Goal: Information Seeking & Learning: Learn about a topic

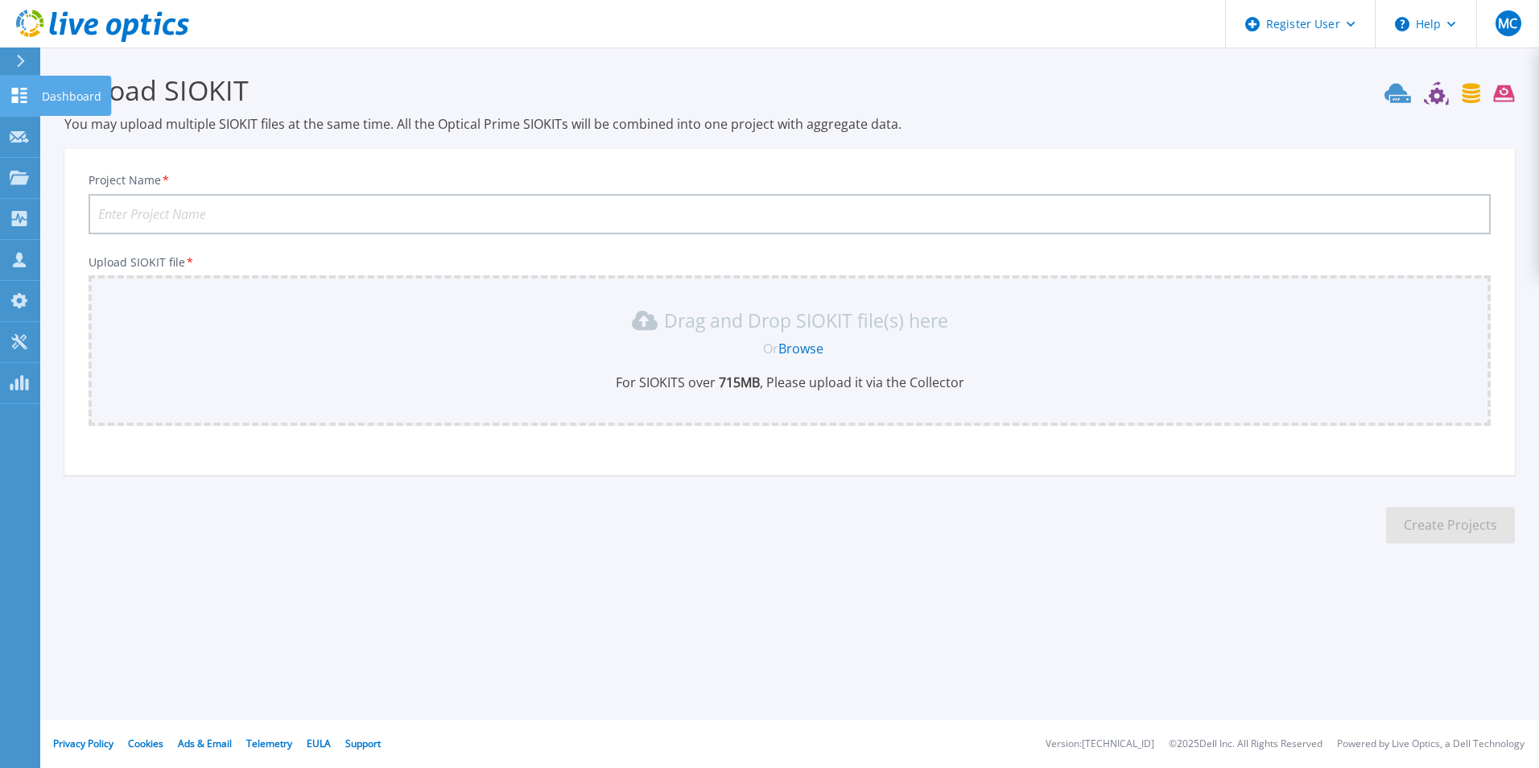
click at [19, 96] on icon at bounding box center [19, 95] width 19 height 15
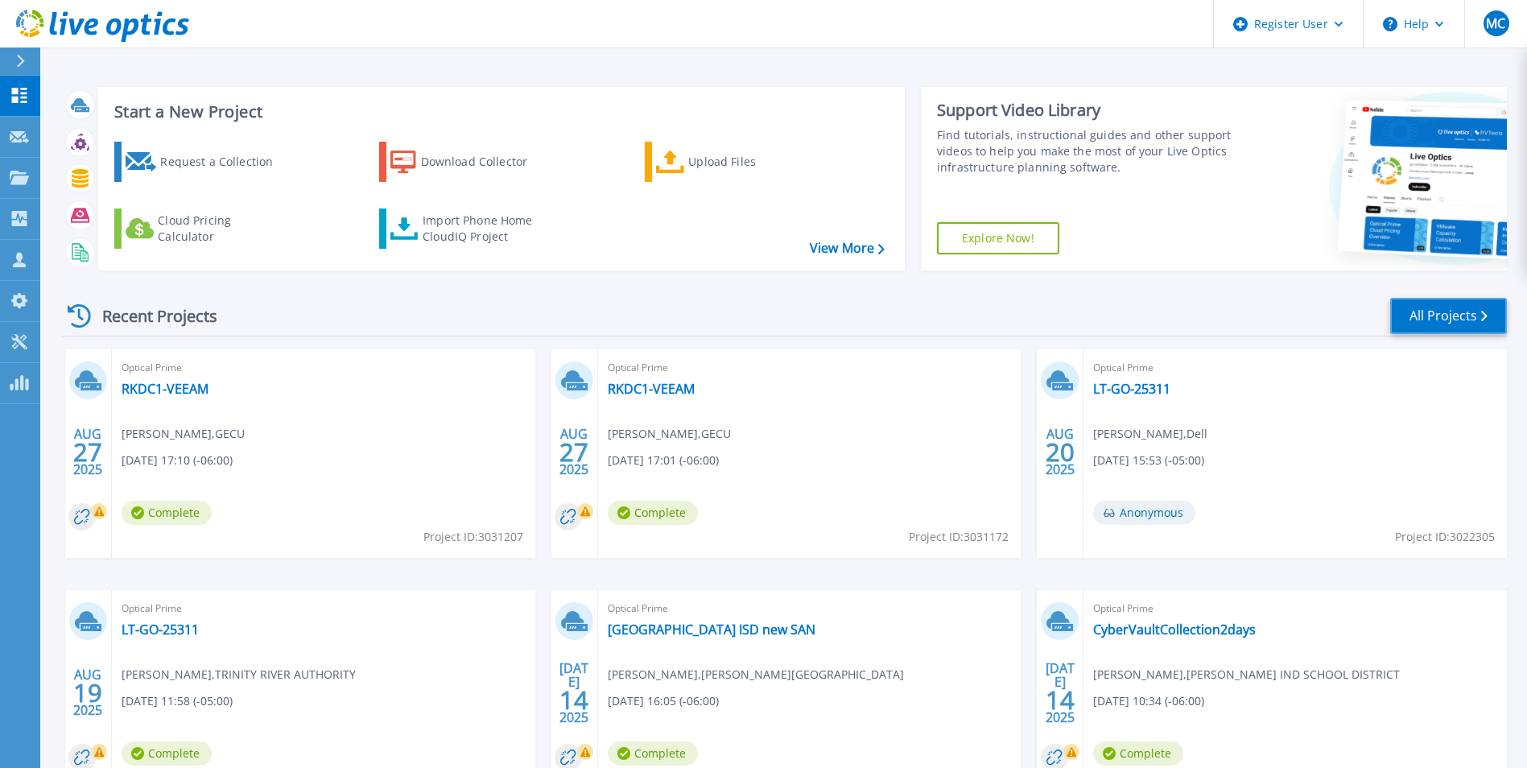
click at [1426, 320] on link "All Projects" at bounding box center [1448, 316] width 117 height 36
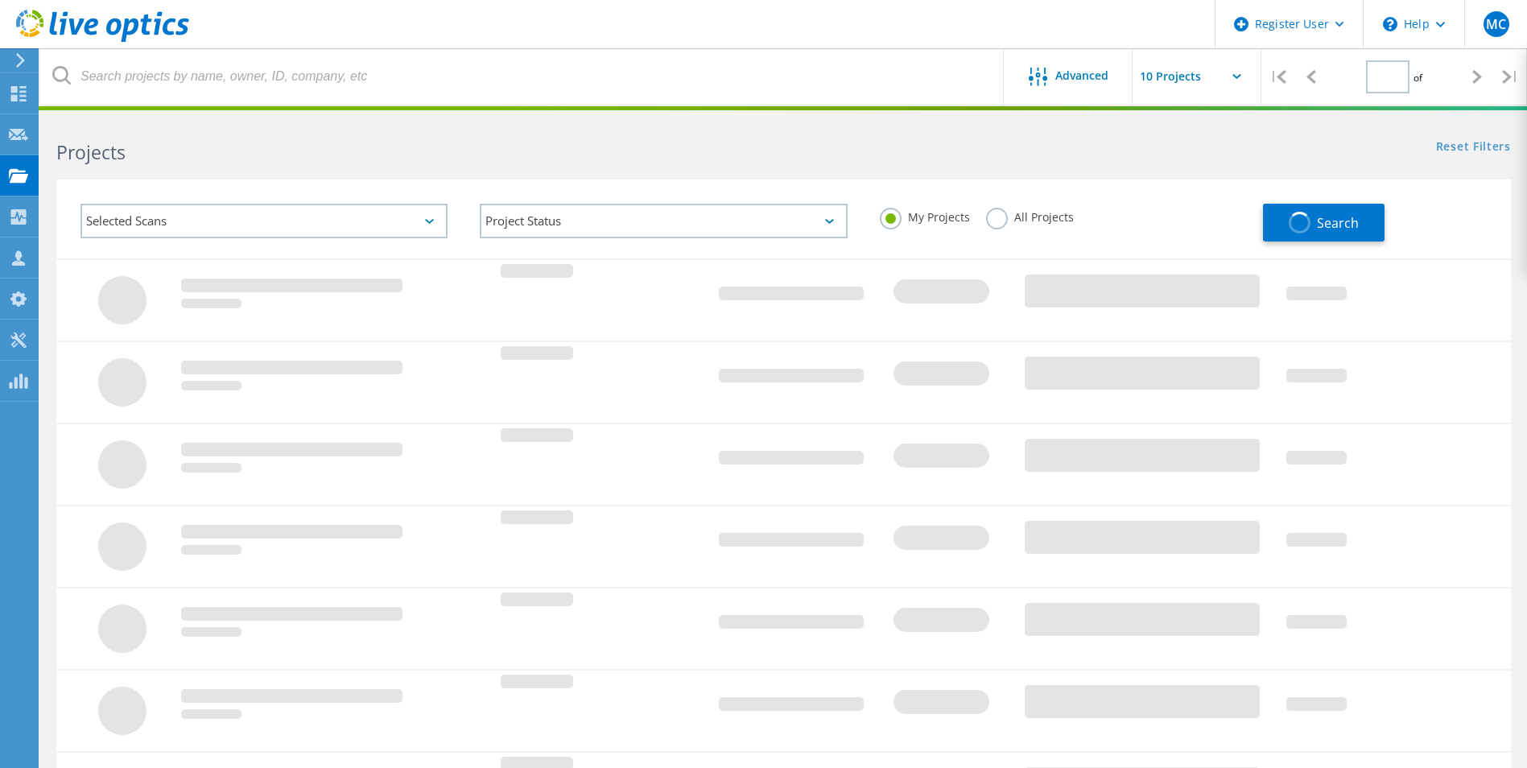
type input "1"
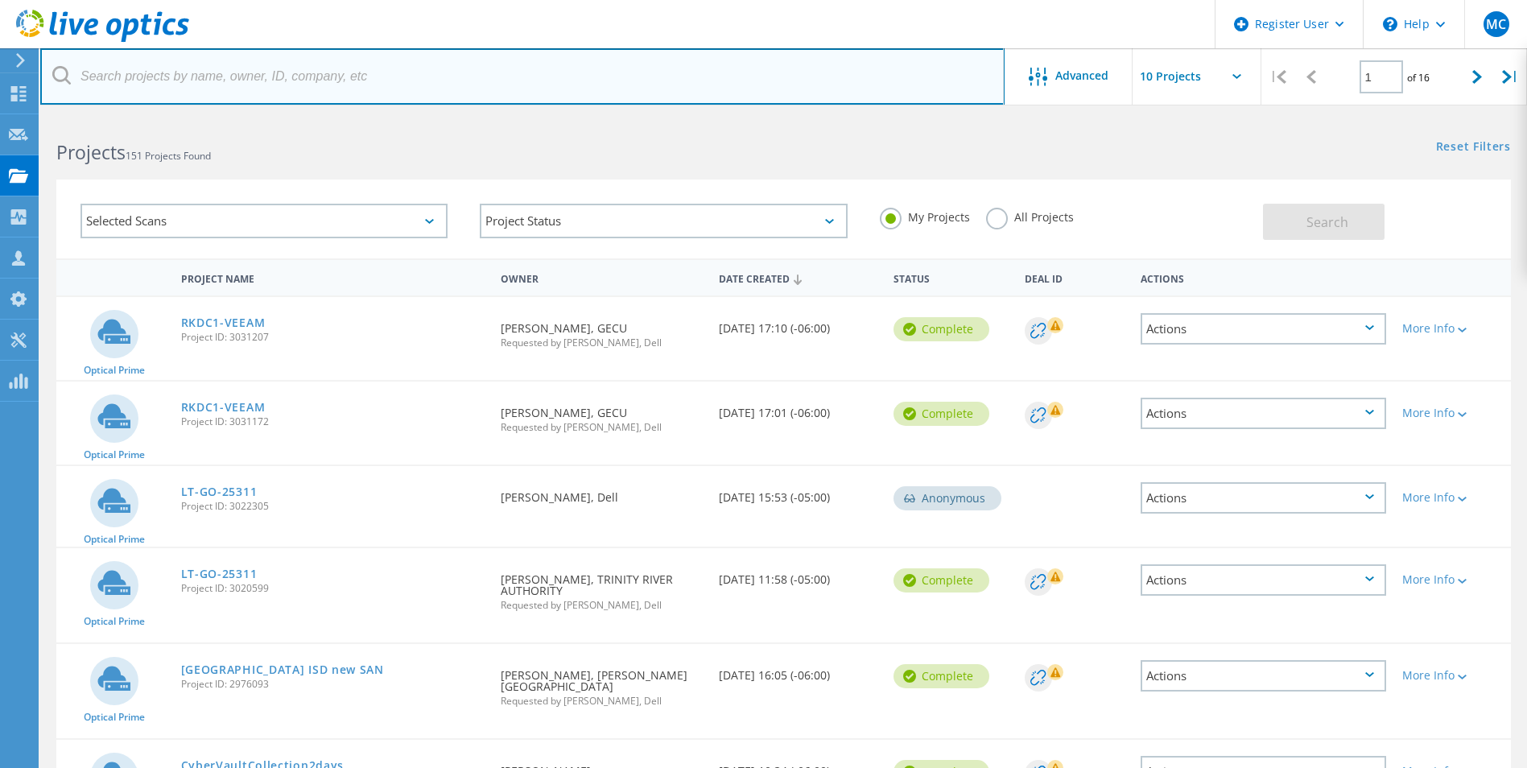
click at [240, 85] on input "text" at bounding box center [522, 76] width 964 height 56
click at [217, 100] on input "text" at bounding box center [522, 76] width 964 height 56
paste input "craig.franke@tstc.edu"
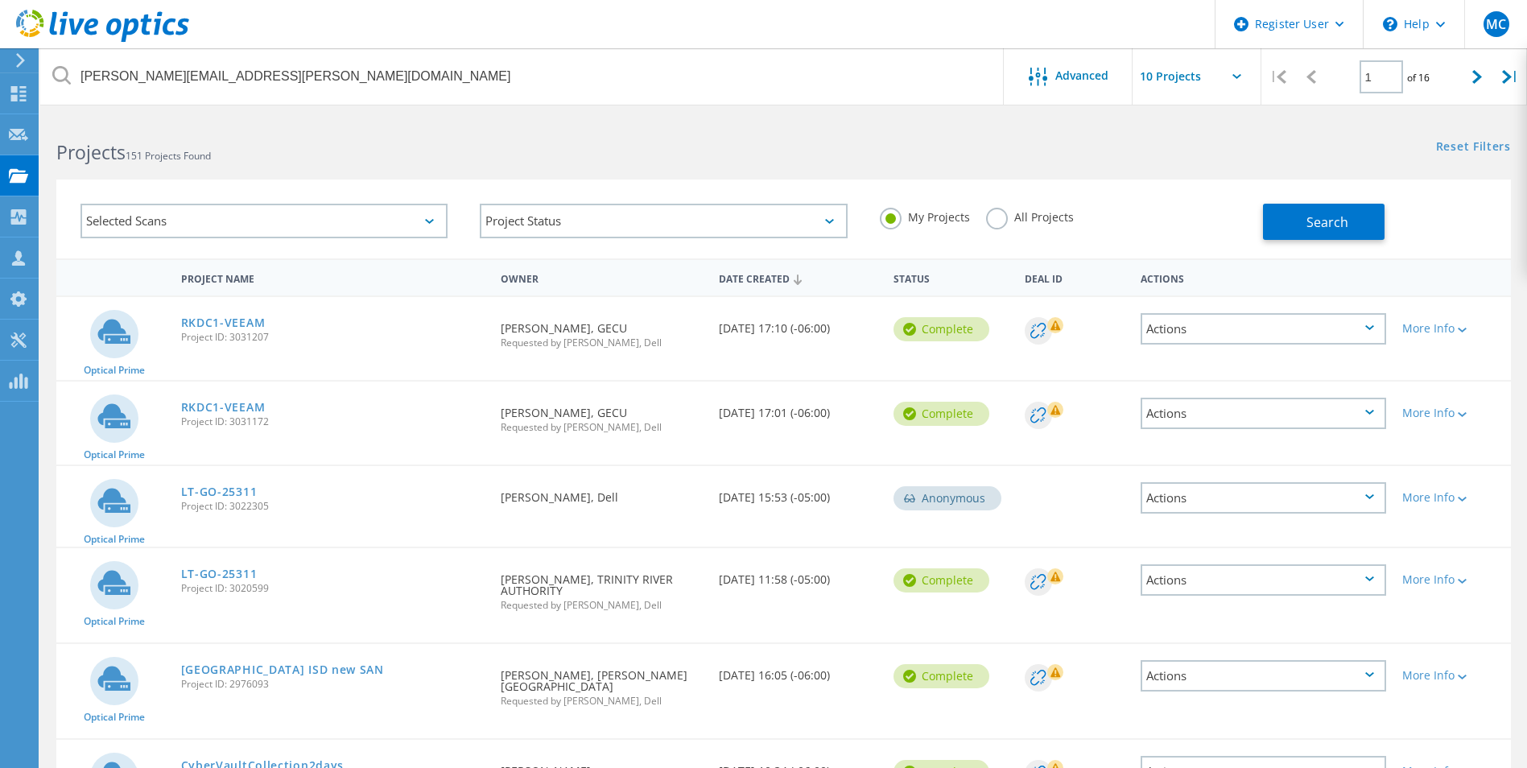
click at [1053, 222] on label "All Projects" at bounding box center [1030, 215] width 88 height 15
click at [0, 0] on input "All Projects" at bounding box center [0, 0] width 0 height 0
click at [1308, 217] on span "Search" at bounding box center [1327, 222] width 42 height 18
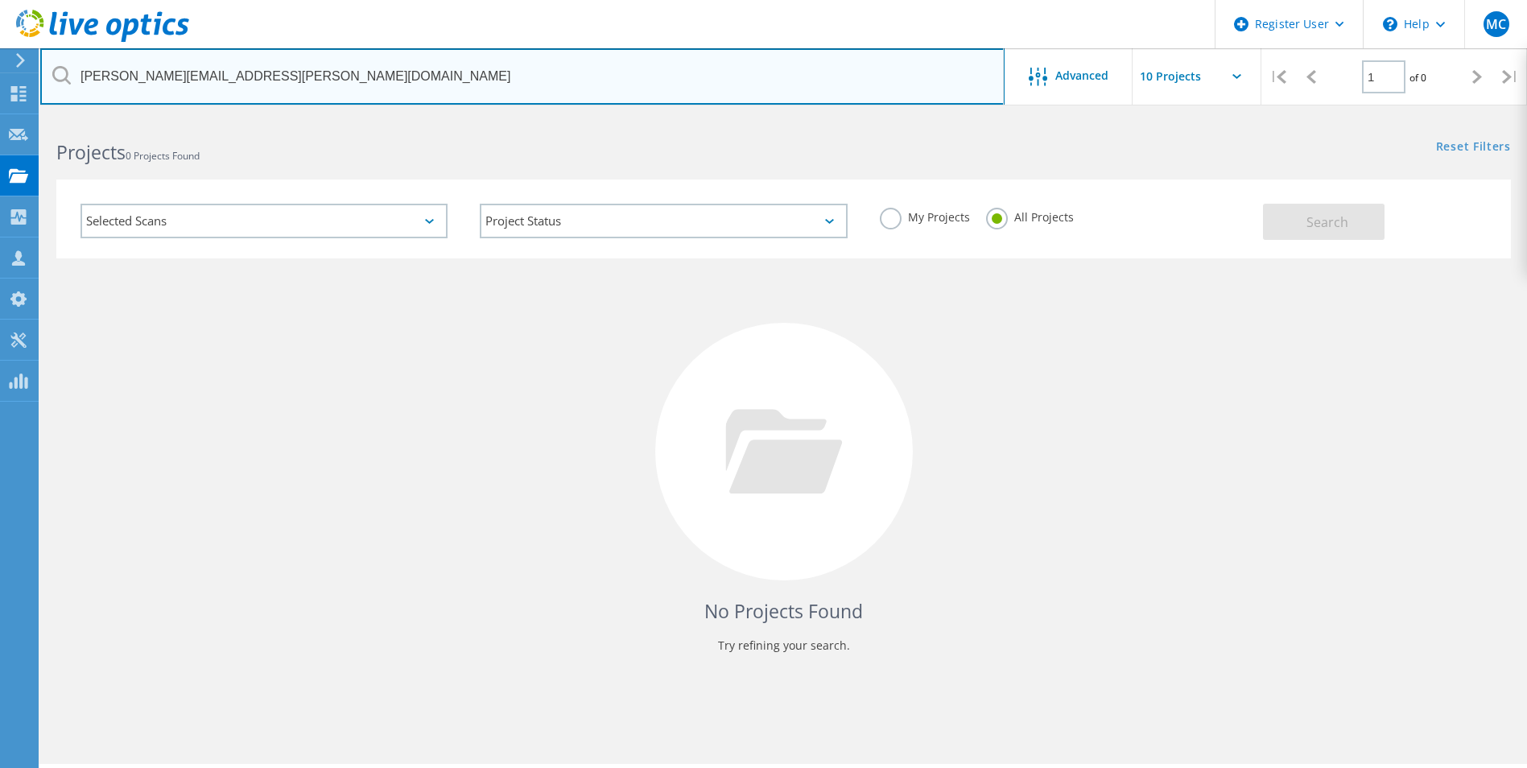
drag, startPoint x: 161, startPoint y: 78, endPoint x: 27, endPoint y: 63, distance: 134.5
click at [27, 117] on div "Register User \n Help Explore Helpful Articles Contact Support MC Dell User Mat…" at bounding box center [763, 464] width 1527 height 695
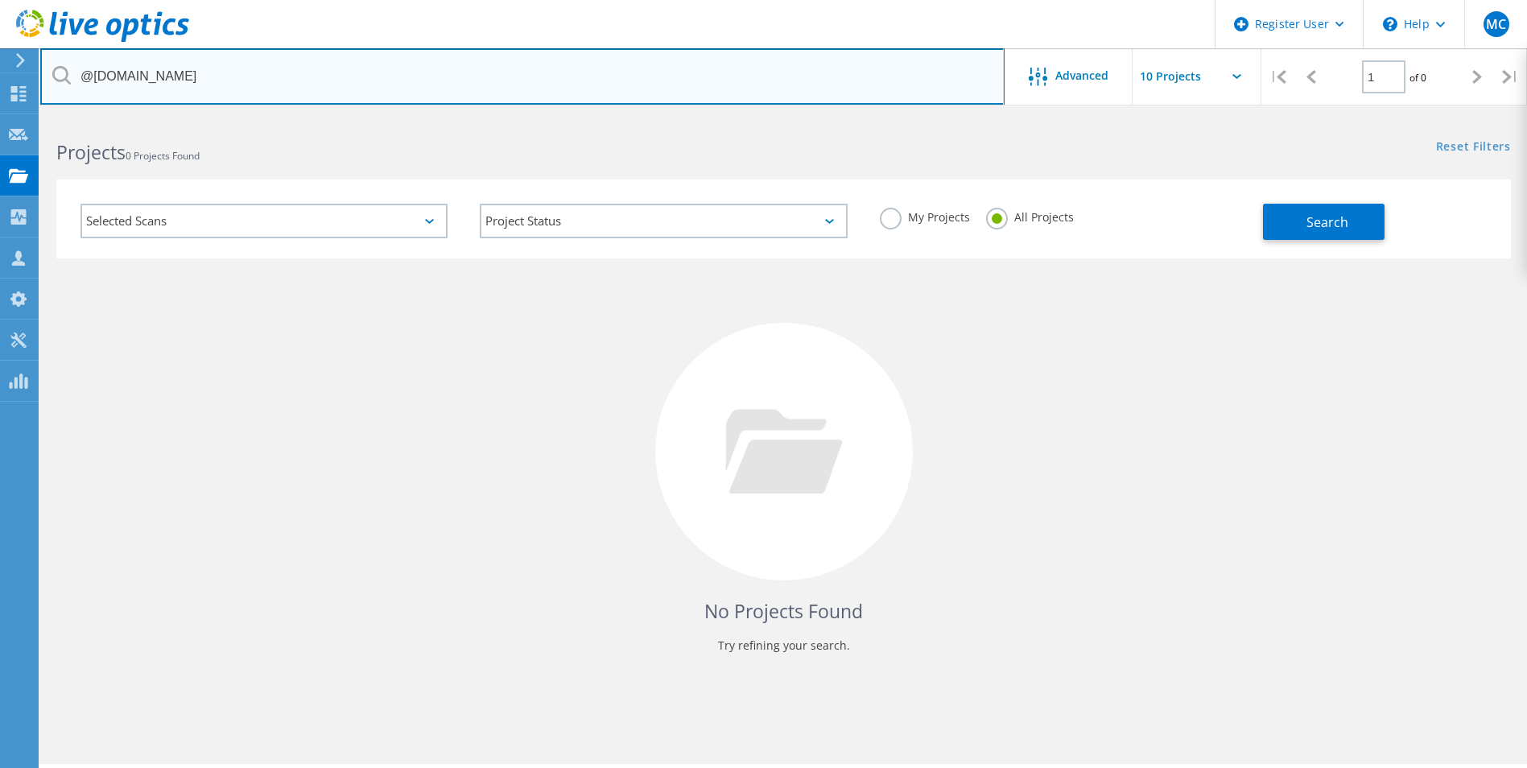
type input "@tstc.edu"
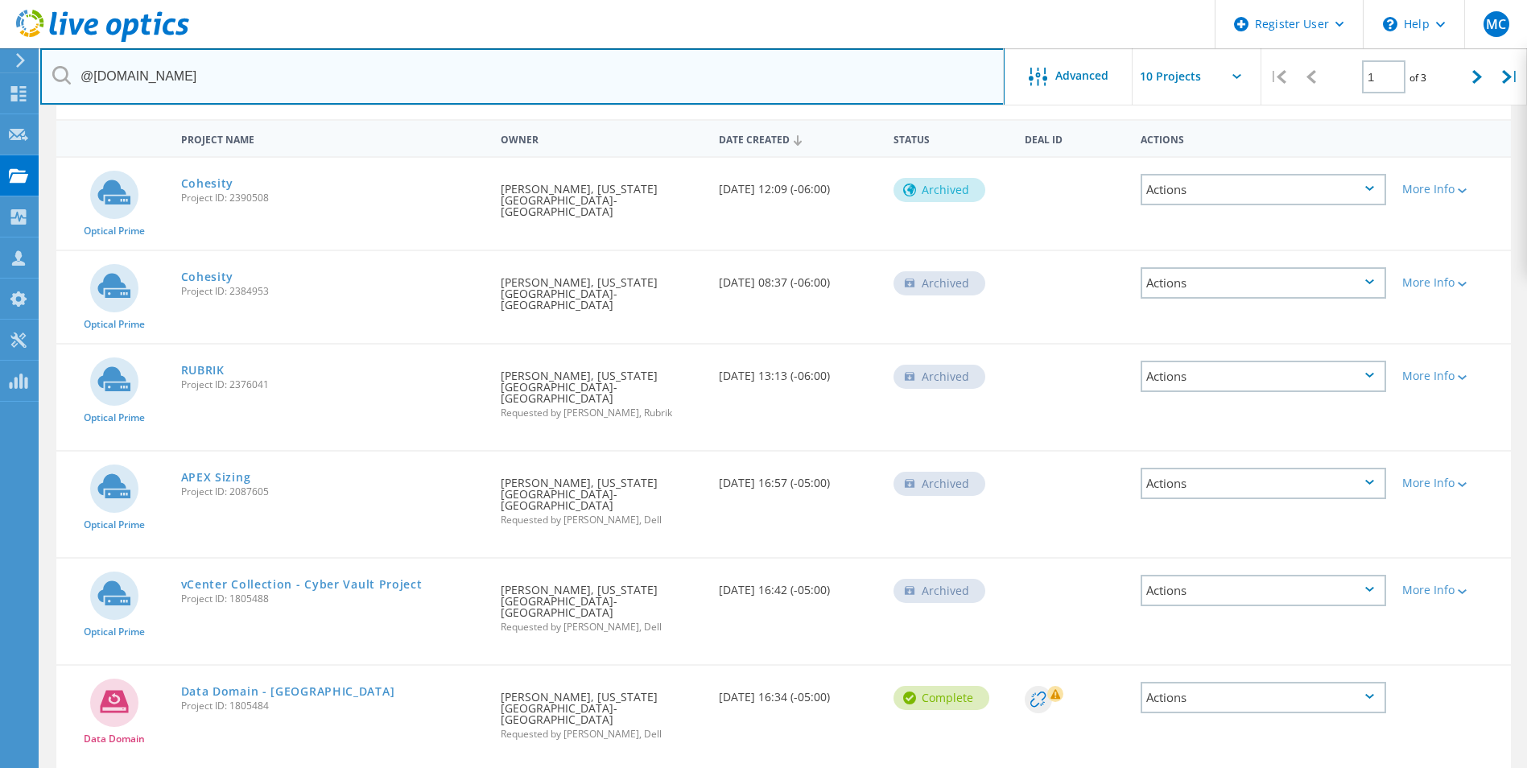
scroll to position [161, 0]
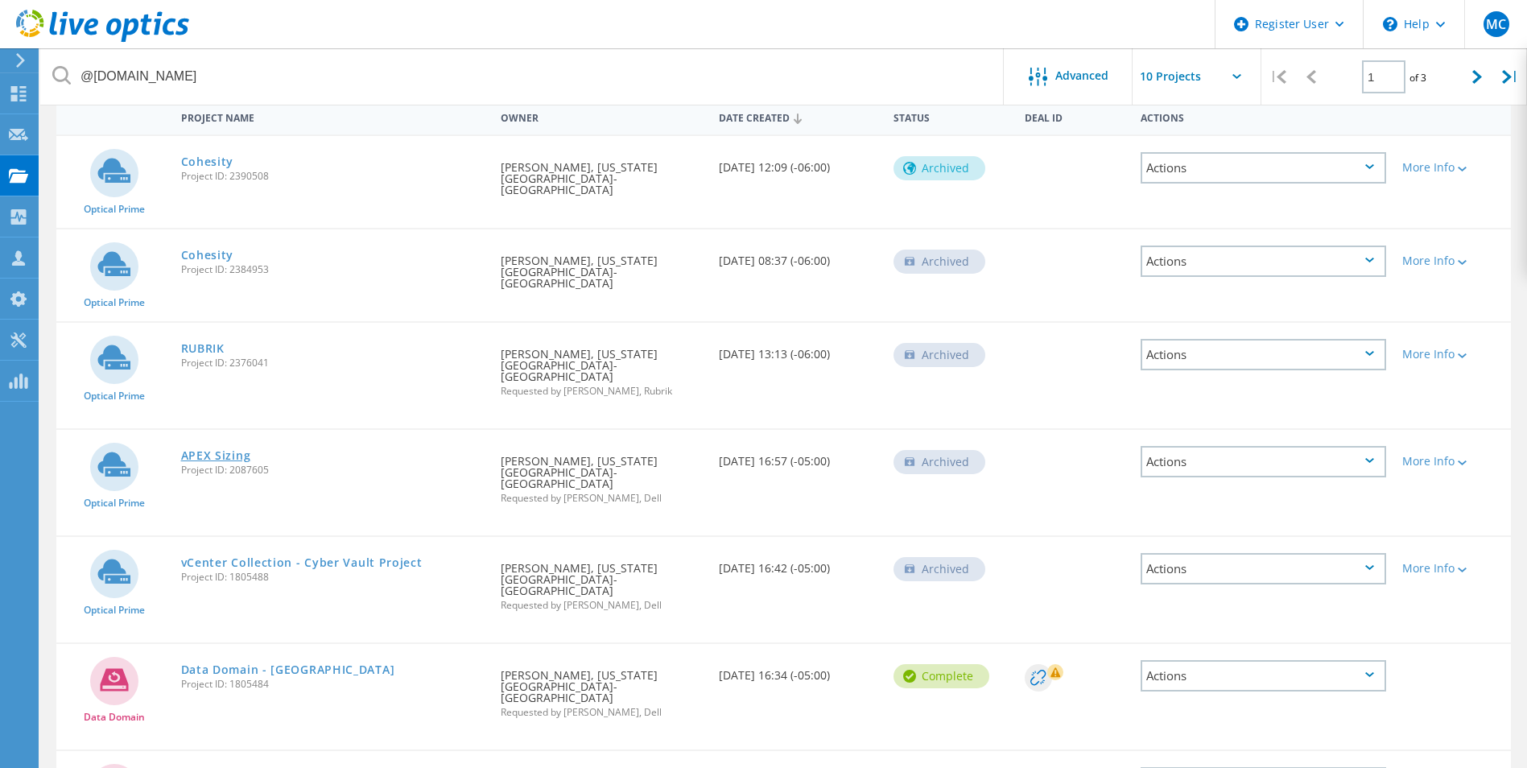
click at [222, 450] on link "APEX Sizing" at bounding box center [216, 455] width 70 height 11
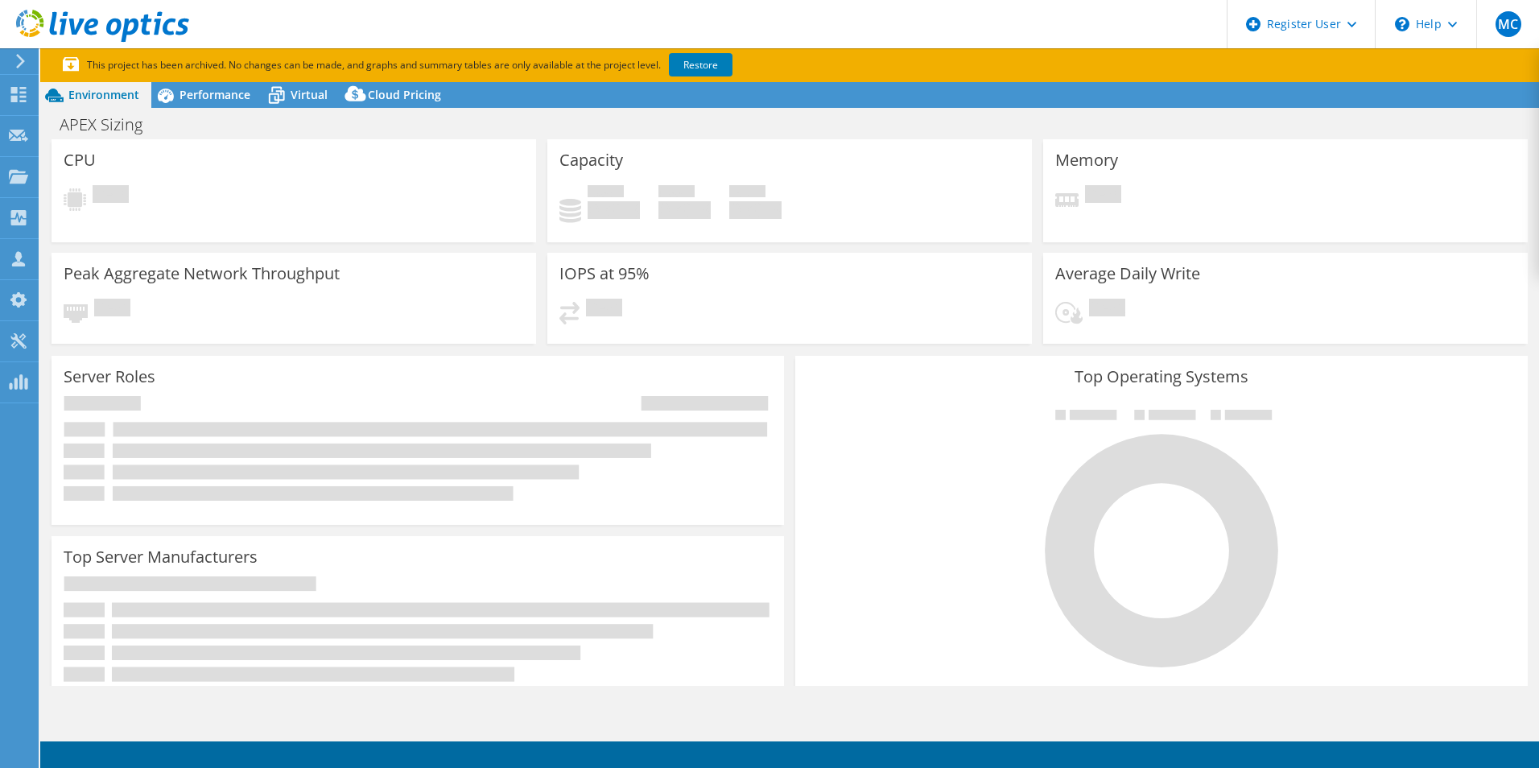
select select "USD"
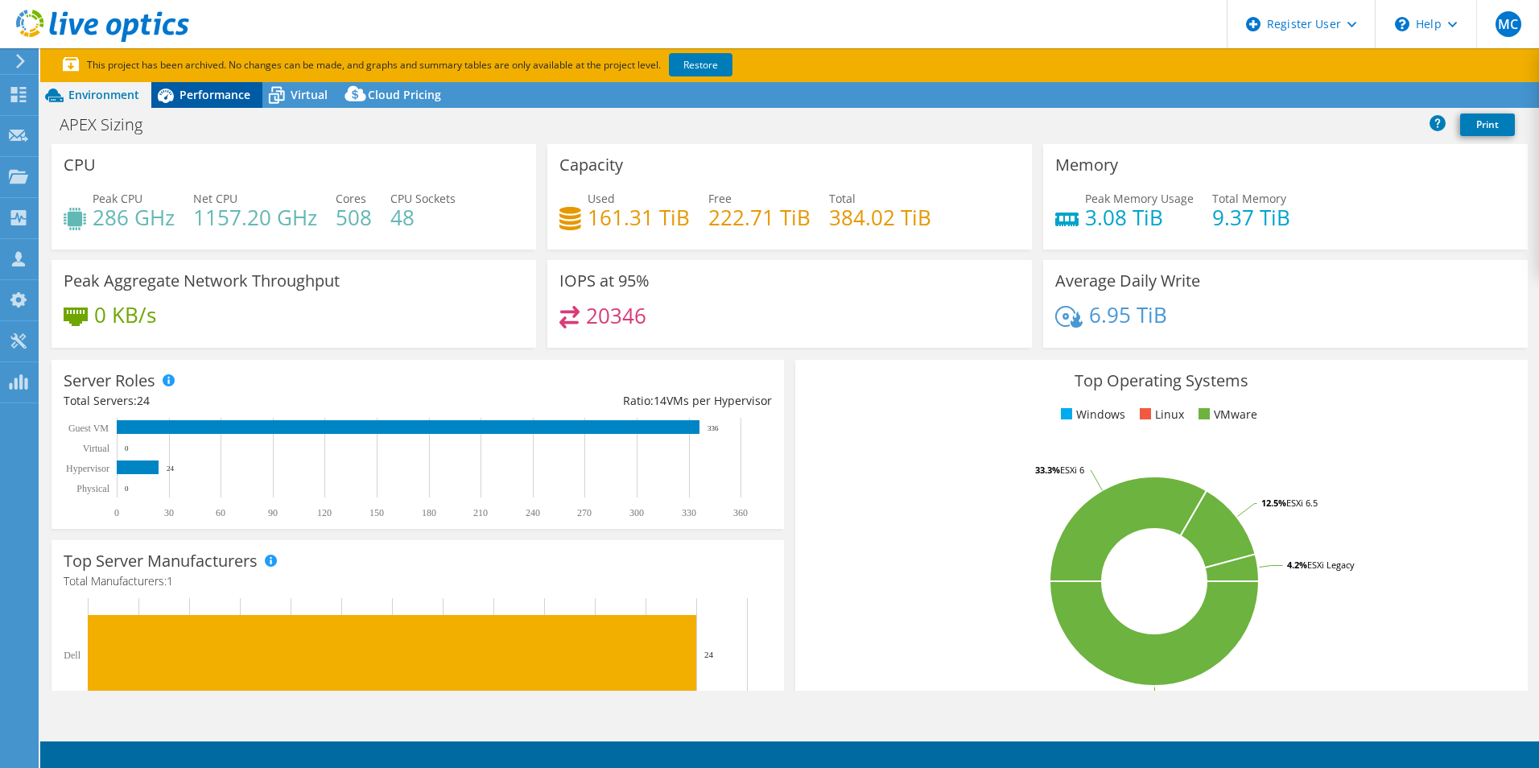
click at [200, 97] on span "Performance" at bounding box center [215, 94] width 71 height 15
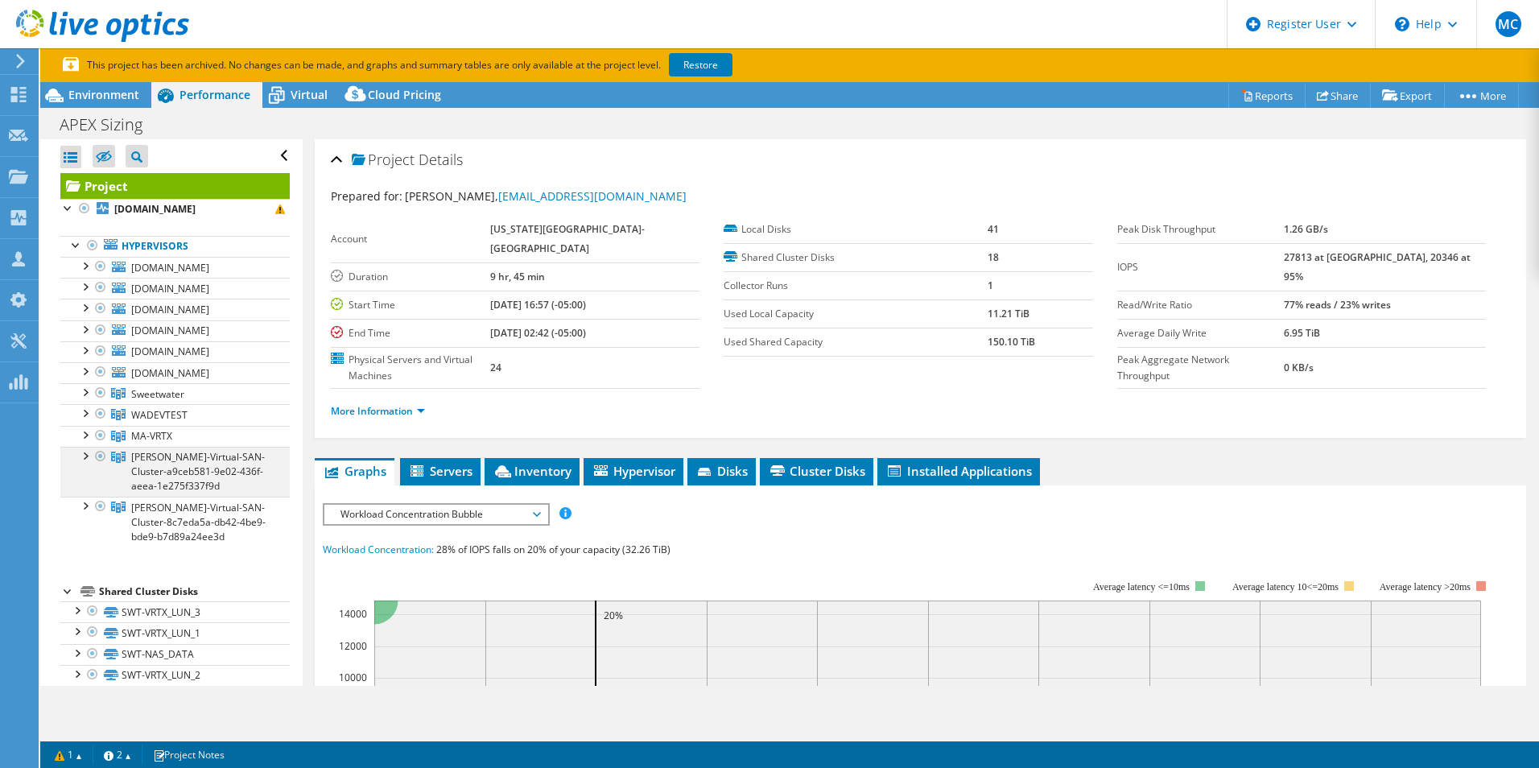
click at [84, 452] on div at bounding box center [84, 455] width 16 height 16
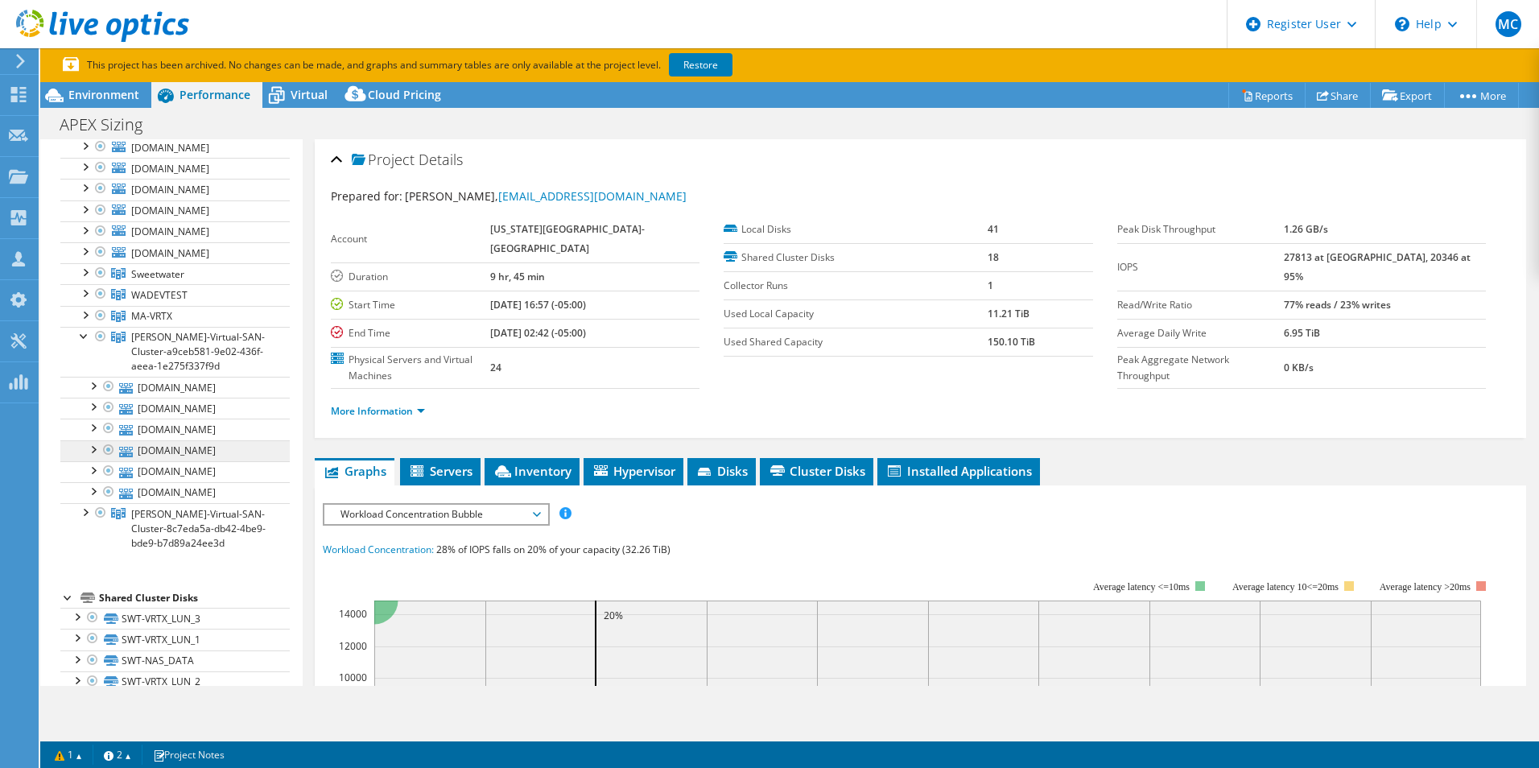
scroll to position [161, 0]
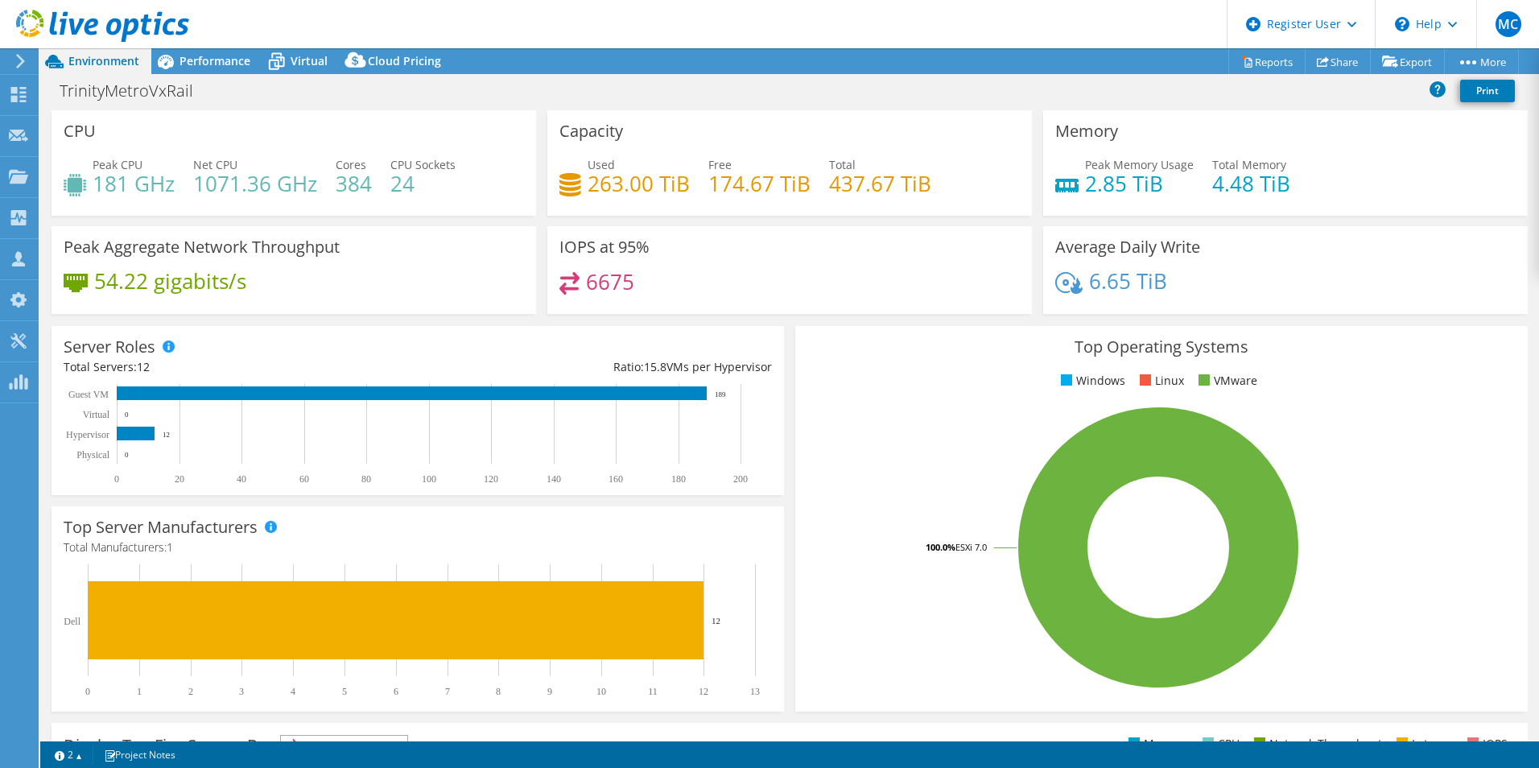
select select "USD"
